Goal: Check status

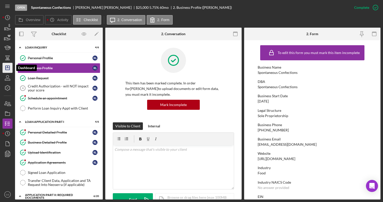
click at [9, 66] on icon "Icon/Dashboard" at bounding box center [7, 67] width 13 height 13
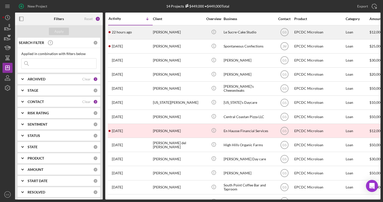
click at [154, 32] on div "[PERSON_NAME]" at bounding box center [178, 32] width 50 height 13
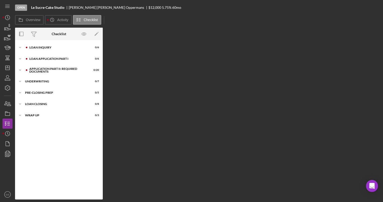
scroll to position [5, 0]
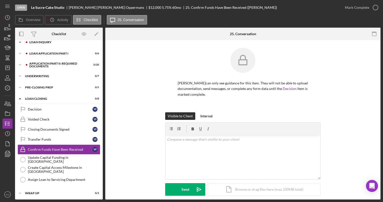
click at [53, 44] on div "Icon/Expander Loan Inquiry 0 / 6" at bounding box center [59, 42] width 88 height 10
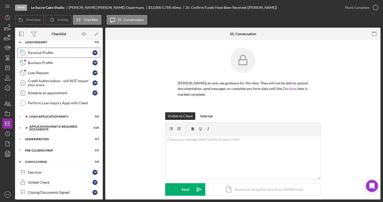
click at [55, 54] on div "Personal Profile" at bounding box center [60, 53] width 65 height 4
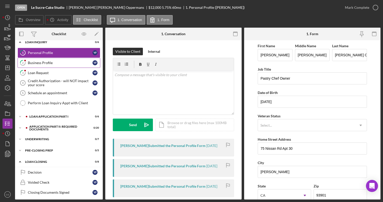
click at [54, 62] on div "Business Profile" at bounding box center [60, 63] width 65 height 4
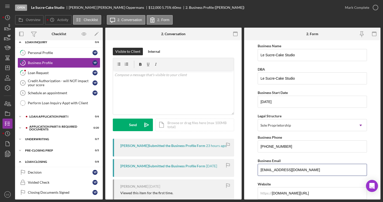
drag, startPoint x: 297, startPoint y: 170, endPoint x: 241, endPoint y: 167, distance: 56.3
click at [241, 167] on div "Overview Internal Workflow Stage Open Icon/Dropdown Arrow Archive (can unarchiv…" at bounding box center [198, 113] width 366 height 171
